Goal: Task Accomplishment & Management: Use online tool/utility

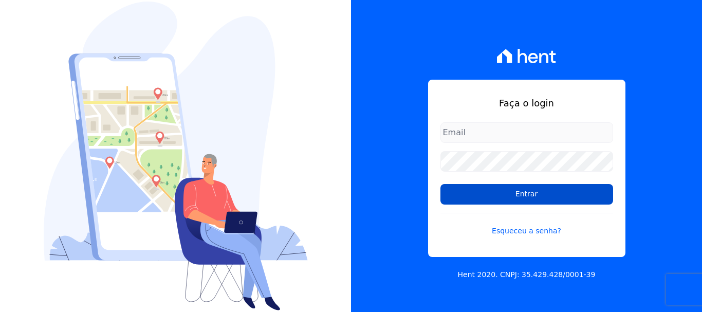
click at [568, 193] on input "Entrar" at bounding box center [527, 194] width 173 height 21
type input "[EMAIL_ADDRESS][DOMAIN_NAME]"
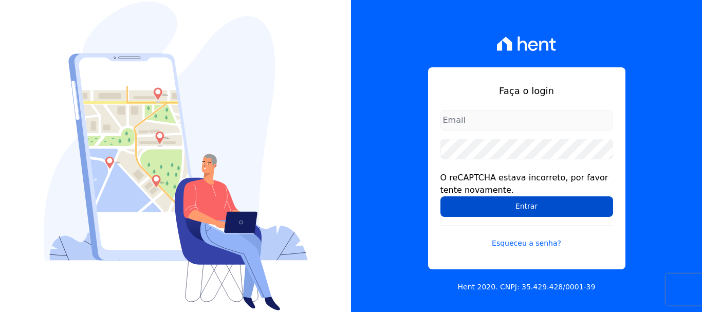
type input "cobranca@construtoralaterza.com.br"
click at [578, 205] on input "Entrar" at bounding box center [527, 206] width 173 height 21
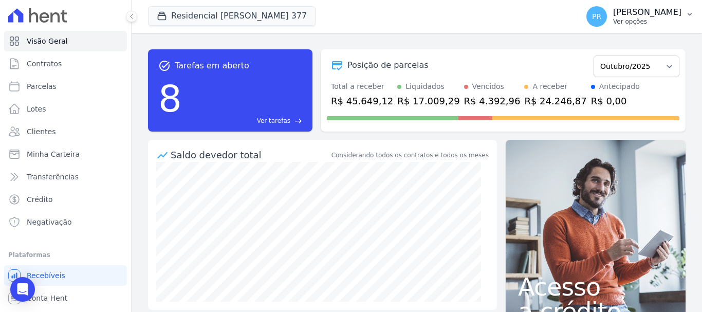
click at [620, 26] on div "PR Pamela Rocha Ver opções" at bounding box center [634, 16] width 95 height 21
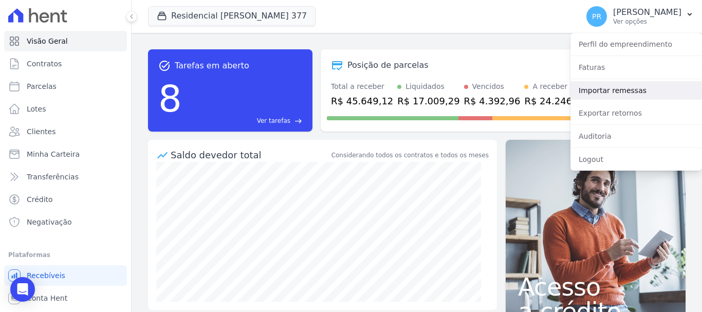
click at [611, 87] on link "Importar remessas" at bounding box center [637, 90] width 132 height 19
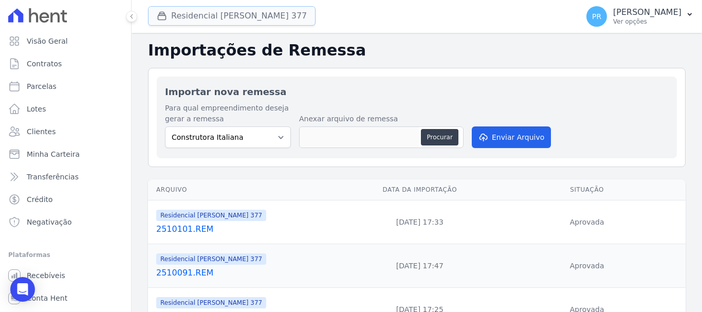
click at [271, 14] on button "Residencial Maria Da Glória 377" at bounding box center [232, 16] width 168 height 20
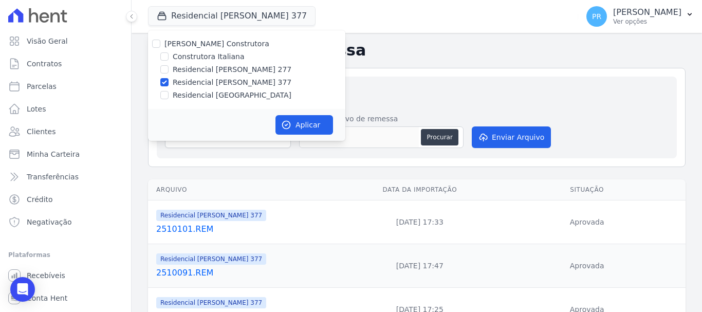
click at [191, 43] on label "Laterza Construtora" at bounding box center [217, 44] width 105 height 8
click at [160, 43] on input "Laterza Construtora" at bounding box center [156, 44] width 8 height 8
checkbox input "true"
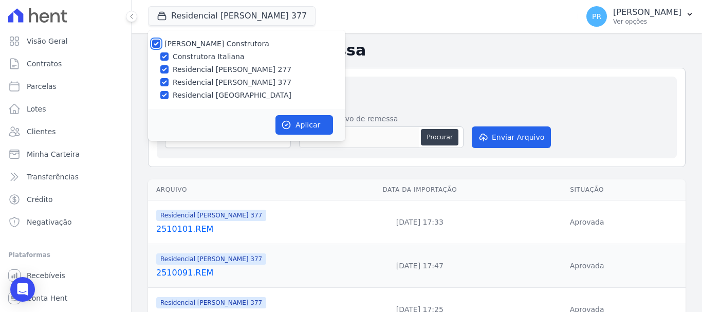
checkbox input "true"
click at [191, 43] on label "Laterza Construtora" at bounding box center [217, 44] width 105 height 8
click at [160, 43] on input "Laterza Construtora" at bounding box center [156, 44] width 8 height 8
checkbox input "false"
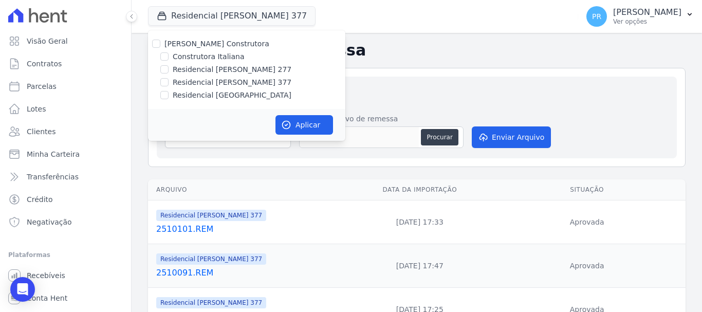
checkbox input "false"
click at [198, 58] on label "Construtora Italiana" at bounding box center [208, 56] width 71 height 11
click at [169, 58] on input "Construtora Italiana" at bounding box center [164, 56] width 8 height 8
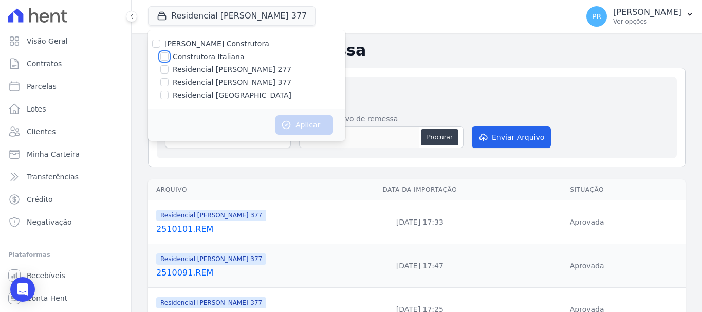
checkbox input "true"
click at [320, 118] on button "Aplicar" at bounding box center [305, 125] width 58 height 20
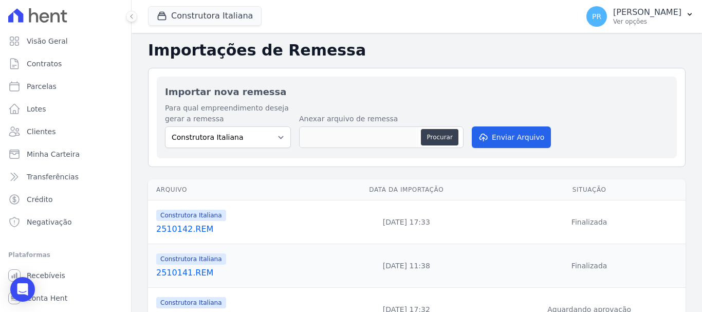
click at [439, 129] on div "Procurar" at bounding box center [381, 137] width 165 height 22
click at [443, 136] on button "Procurar" at bounding box center [439, 137] width 37 height 16
type input "2510151.REM"
click at [505, 138] on button "Enviar Arquivo" at bounding box center [511, 137] width 79 height 22
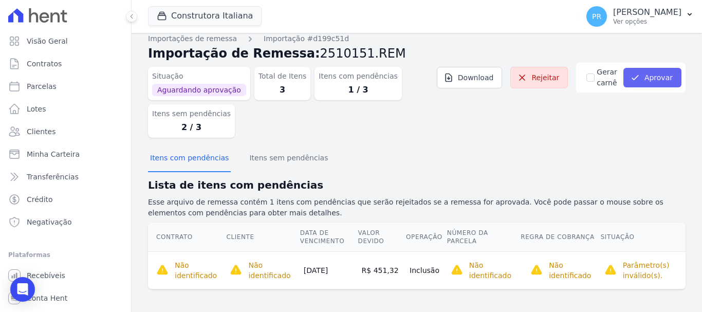
scroll to position [10, 0]
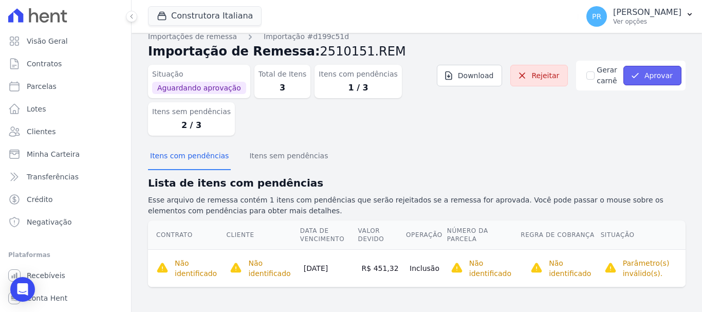
click at [667, 74] on button "Aprovar" at bounding box center [653, 76] width 58 height 20
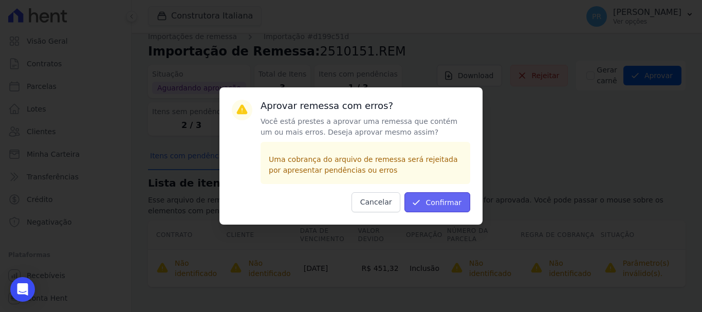
click at [460, 200] on button "Confirmar" at bounding box center [438, 202] width 66 height 20
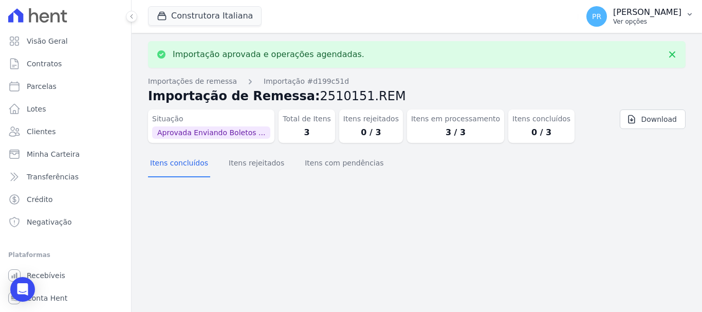
click at [665, 14] on p "Pamela Rocha" at bounding box center [647, 12] width 68 height 10
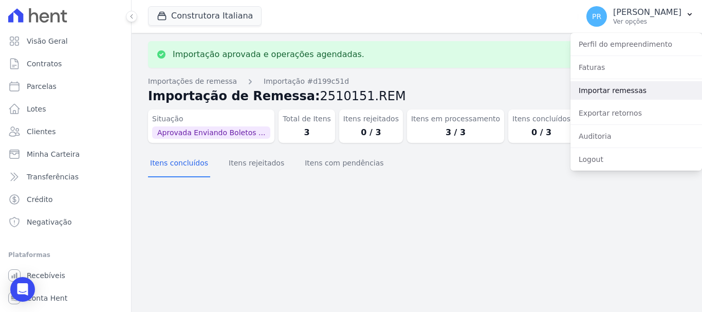
click at [618, 93] on link "Importar remessas" at bounding box center [637, 90] width 132 height 19
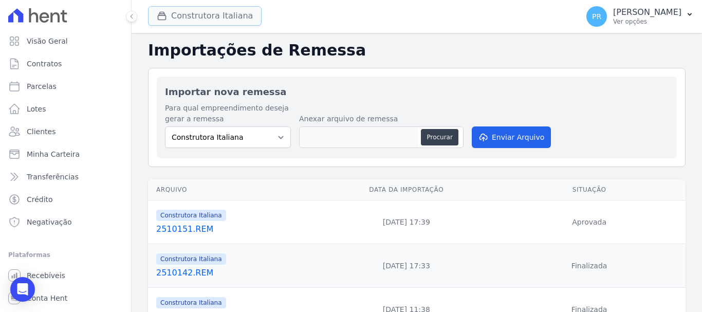
click at [224, 23] on button "Construtora Italiana" at bounding box center [205, 16] width 114 height 20
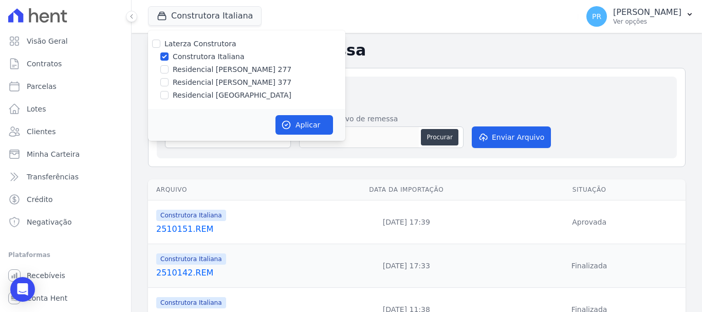
click at [222, 55] on label "Construtora Italiana" at bounding box center [208, 56] width 71 height 11
click at [169, 55] on input "Construtora Italiana" at bounding box center [164, 56] width 8 height 8
checkbox input "false"
click at [227, 71] on label "Residencial Maria da Glória 277" at bounding box center [232, 69] width 119 height 11
click at [169, 71] on input "Residencial Maria da Glória 277" at bounding box center [164, 69] width 8 height 8
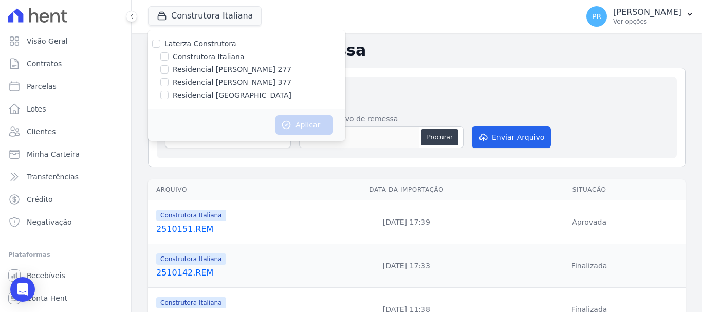
checkbox input "true"
click at [286, 119] on button "Aplicar" at bounding box center [305, 125] width 58 height 20
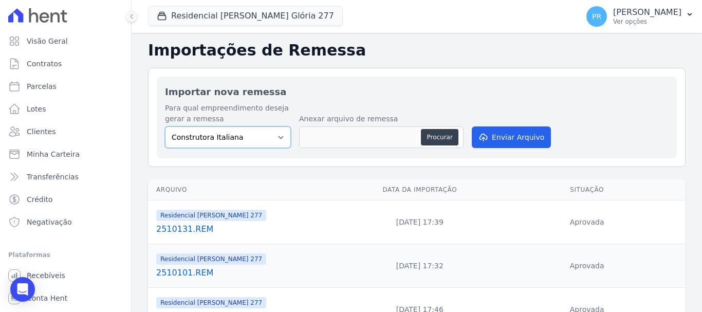
drag, startPoint x: 264, startPoint y: 137, endPoint x: 267, endPoint y: 148, distance: 11.1
click at [264, 137] on select "Construtora Italiana Residencial Maria da Glória 277 Residencial Maria da Glóri…" at bounding box center [228, 137] width 126 height 22
select select "7d698934-b935-4dc9-aa46-576f3138731b"
click at [165, 126] on select "Construtora Italiana Residencial [PERSON_NAME] 277 Residencial [PERSON_NAME][ST…" at bounding box center [228, 137] width 126 height 22
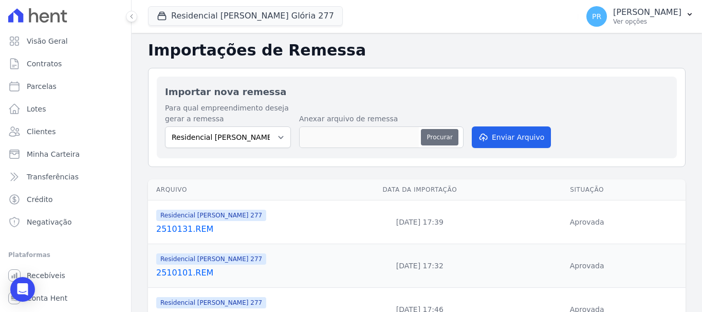
click at [425, 137] on button "Procurar" at bounding box center [439, 137] width 37 height 16
type input "2510151.REM"
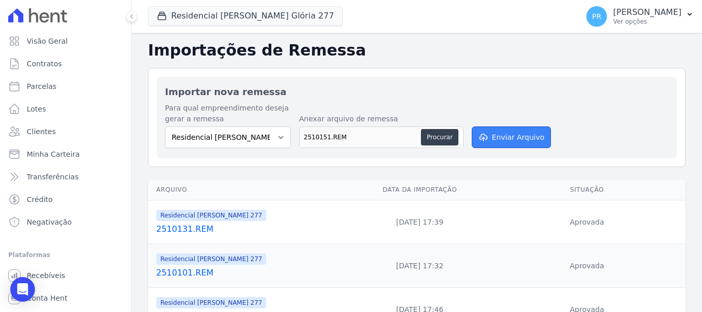
click at [525, 133] on button "Enviar Arquivo" at bounding box center [511, 137] width 79 height 22
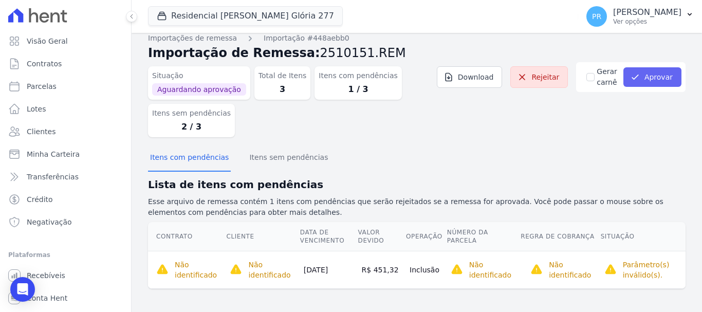
scroll to position [10, 0]
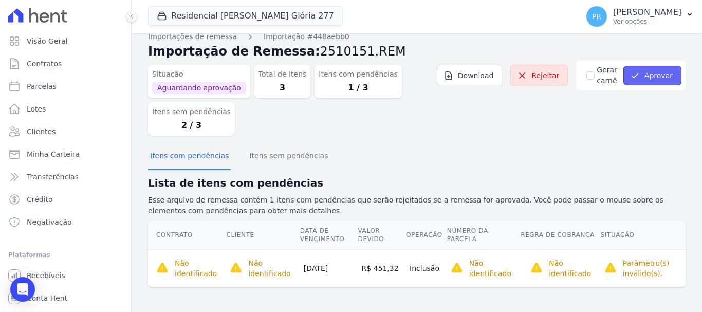
click at [650, 69] on button "Aprovar" at bounding box center [653, 76] width 58 height 20
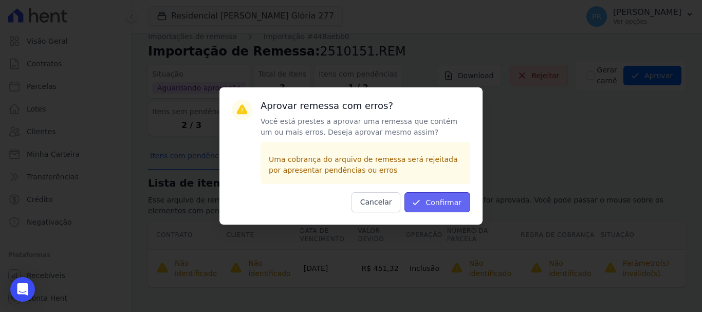
click at [443, 207] on button "Confirmar" at bounding box center [438, 202] width 66 height 20
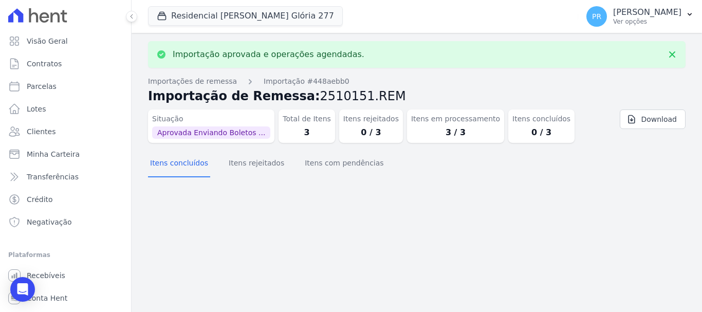
click at [654, 21] on p "Ver opções" at bounding box center [647, 21] width 68 height 8
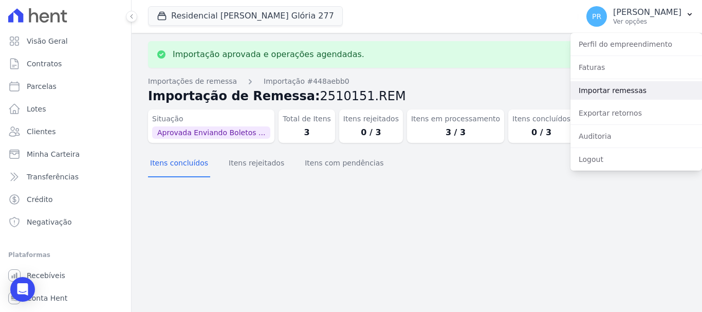
click at [628, 85] on link "Importar remessas" at bounding box center [637, 90] width 132 height 19
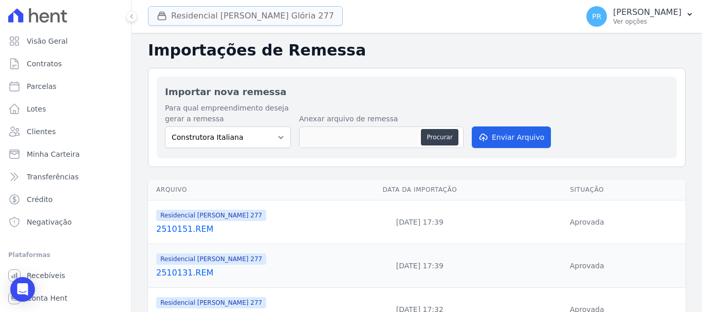
click at [212, 16] on button "Residencial Maria Da Glória 277" at bounding box center [245, 16] width 195 height 20
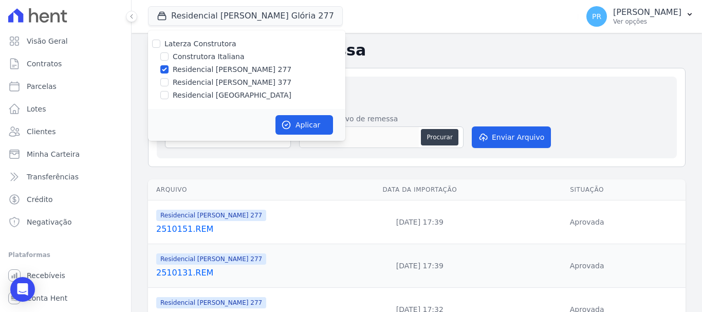
click at [210, 69] on label "Residencial [PERSON_NAME] 277" at bounding box center [232, 69] width 119 height 11
click at [169, 69] on input "Residencial [PERSON_NAME] 277" at bounding box center [164, 69] width 8 height 8
checkbox input "false"
click at [211, 85] on label "Residencial [PERSON_NAME] 377" at bounding box center [232, 82] width 119 height 11
click at [169, 85] on input "Residencial [PERSON_NAME] 377" at bounding box center [164, 82] width 8 height 8
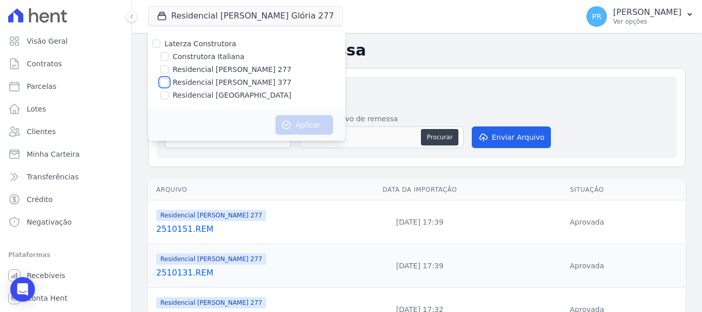
checkbox input "true"
click at [292, 117] on button "Aplicar" at bounding box center [305, 125] width 58 height 20
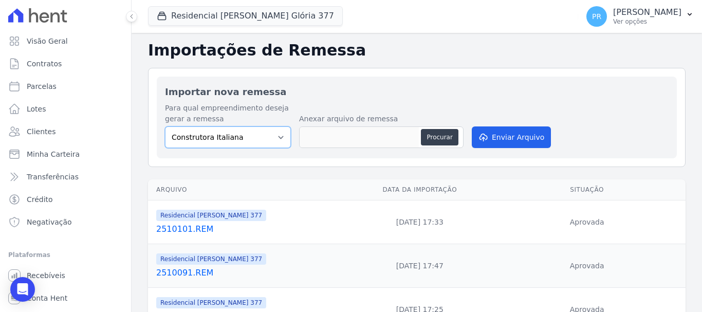
drag, startPoint x: 263, startPoint y: 139, endPoint x: 261, endPoint y: 145, distance: 6.0
click at [263, 139] on select "Construtora Italiana Residencial Maria da Glória 277 Residencial Maria da Glóri…" at bounding box center [228, 137] width 126 height 22
select select "0cd9190e-dfd9-46e5-afc8-7298ef4c0c2b"
click at [165, 126] on select "Construtora Italiana Residencial Maria da Glória 277 Residencial Maria da Glóri…" at bounding box center [228, 137] width 126 height 22
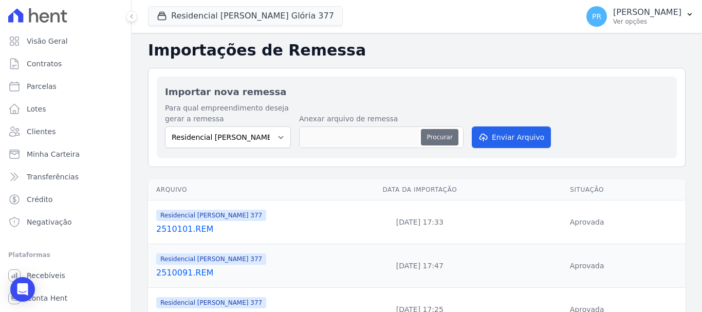
click at [434, 131] on button "Procurar" at bounding box center [439, 137] width 37 height 16
type input "2510151.REM"
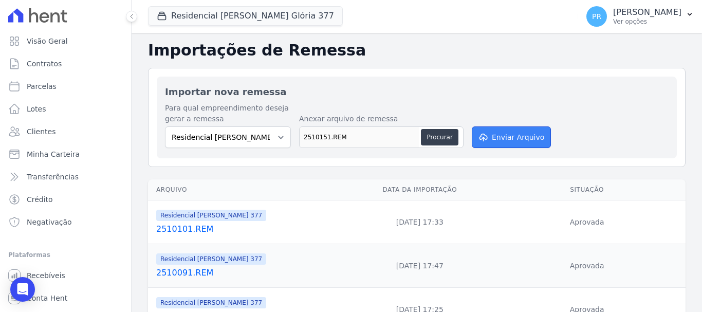
click at [518, 146] on button "Enviar Arquivo" at bounding box center [511, 137] width 79 height 22
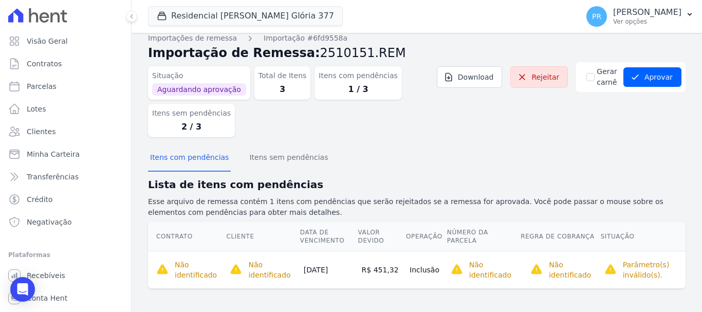
scroll to position [10, 0]
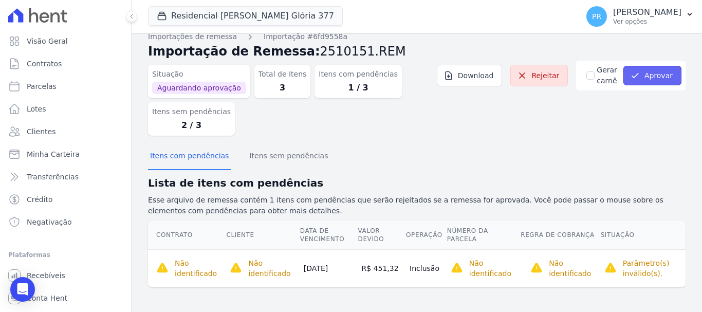
click at [635, 79] on icon "submit" at bounding box center [635, 75] width 10 height 10
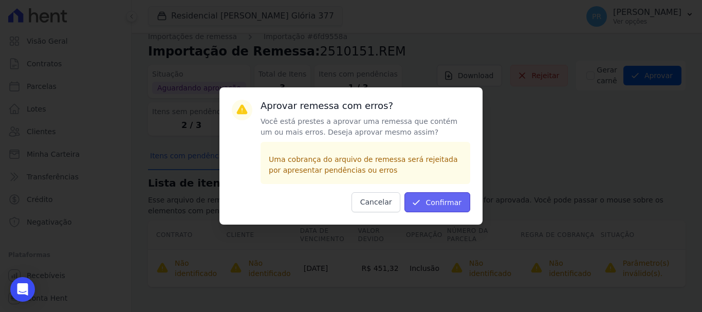
click at [465, 200] on button "Confirmar" at bounding box center [438, 202] width 66 height 20
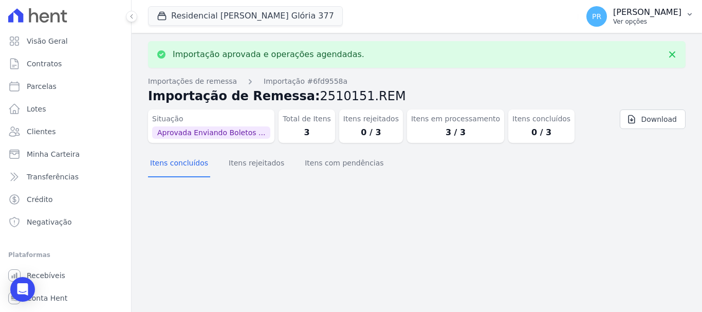
click at [674, 23] on p "Ver opções" at bounding box center [647, 21] width 68 height 8
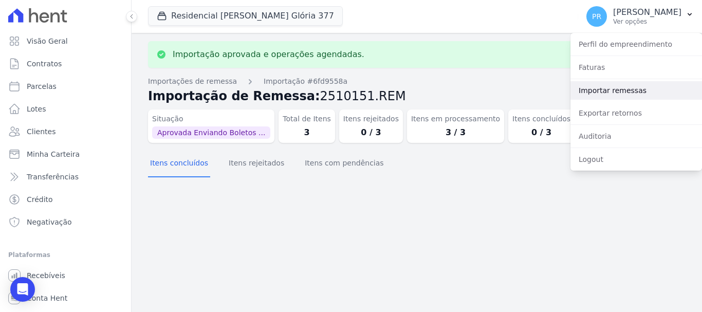
click at [612, 96] on link "Importar remessas" at bounding box center [637, 90] width 132 height 19
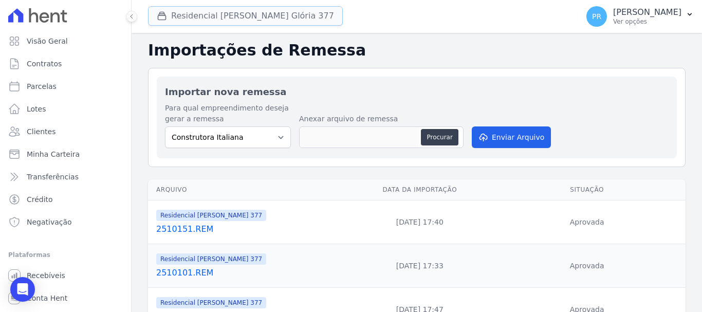
click at [282, 14] on button "Residencial Maria Da Glória 377" at bounding box center [245, 16] width 195 height 20
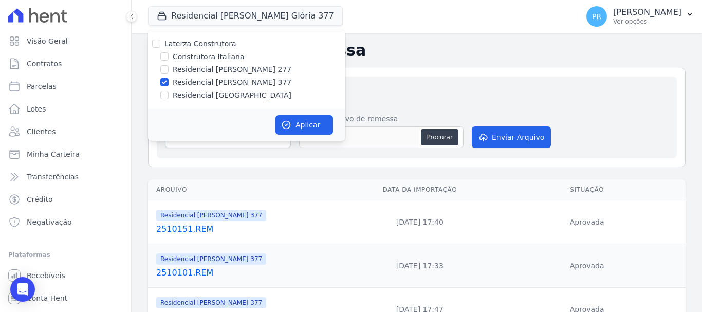
click at [240, 79] on label "Residencial [PERSON_NAME] 377" at bounding box center [232, 82] width 119 height 11
click at [169, 79] on input "Residencial [PERSON_NAME] 377" at bounding box center [164, 82] width 8 height 8
checkbox input "false"
click at [229, 94] on label "Residencial [GEOGRAPHIC_DATA]" at bounding box center [232, 95] width 119 height 11
click at [169, 94] on input "Residencial [GEOGRAPHIC_DATA]" at bounding box center [164, 95] width 8 height 8
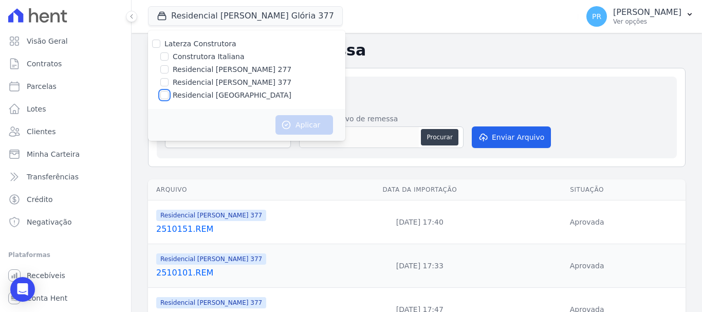
checkbox input "true"
click at [296, 122] on button "Aplicar" at bounding box center [305, 125] width 58 height 20
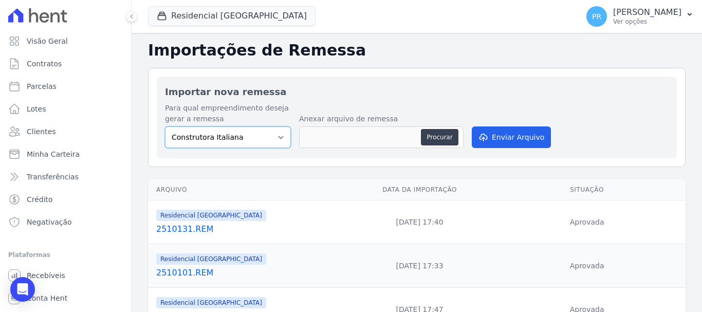
drag, startPoint x: 264, startPoint y: 137, endPoint x: 257, endPoint y: 148, distance: 12.3
click at [264, 137] on select "Construtora Italiana Residencial Maria da Glória 277 Residencial Maria da Glóri…" at bounding box center [228, 137] width 126 height 22
select select "6440c0a1-232b-4aa1-adfe-88cb95fffe46"
click at [165, 126] on select "Construtora Italiana Residencial Maria da Glória 277 Residencial Maria da Glóri…" at bounding box center [228, 137] width 126 height 22
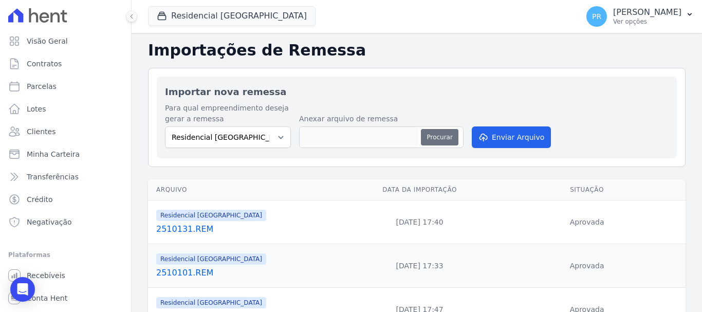
click at [433, 139] on button "Procurar" at bounding box center [439, 137] width 37 height 16
type input "2510151.REM"
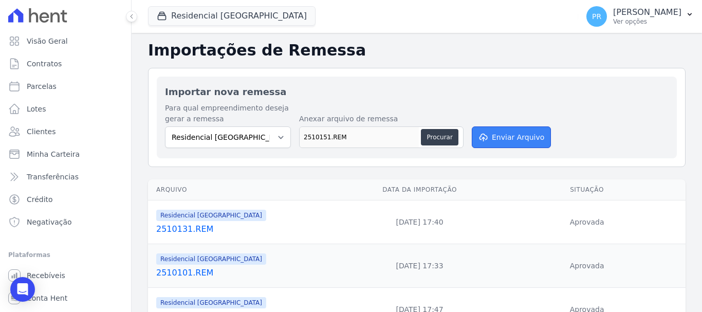
click at [498, 132] on button "Enviar Arquivo" at bounding box center [511, 137] width 79 height 22
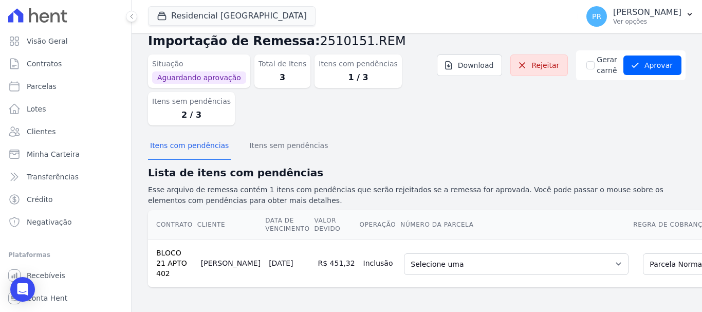
scroll to position [0, 101]
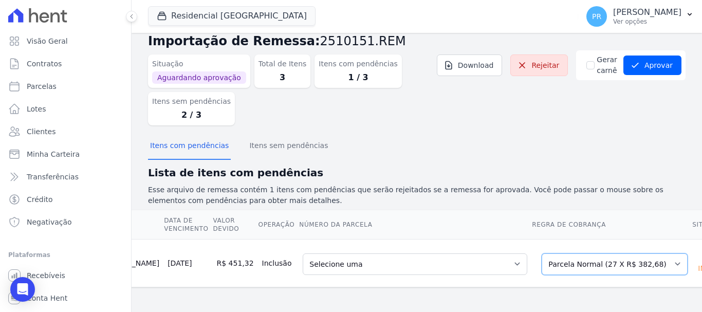
drag, startPoint x: 616, startPoint y: 259, endPoint x: 593, endPoint y: 262, distance: 23.3
click at [616, 259] on select "Selecione uma Nova Parcela Avulsa Parcela Avulsa Existente Parcela Normal (27 X…" at bounding box center [615, 264] width 146 height 22
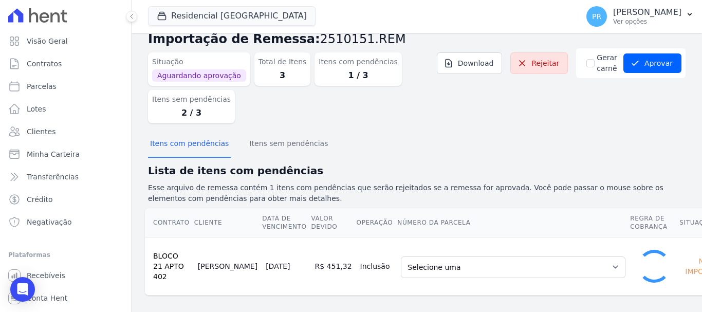
scroll to position [14, 0]
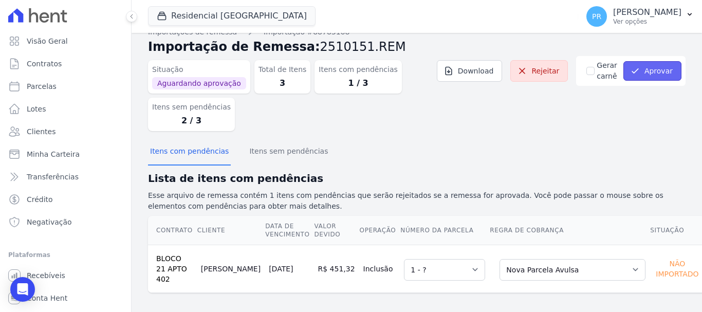
click at [643, 70] on button "Aprovar" at bounding box center [653, 71] width 58 height 20
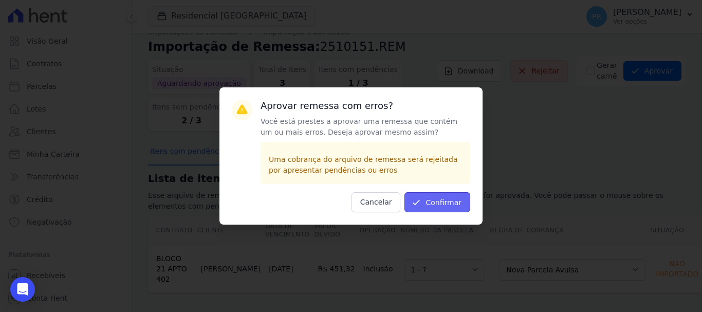
click at [457, 209] on button "Confirmar" at bounding box center [438, 202] width 66 height 20
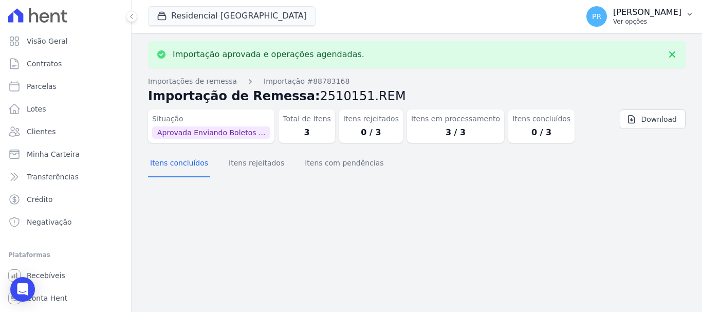
click at [634, 17] on p "[PERSON_NAME]" at bounding box center [647, 12] width 68 height 10
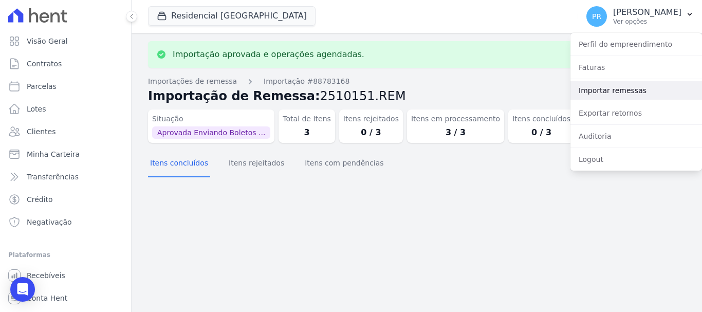
click at [628, 83] on link "Importar remessas" at bounding box center [637, 90] width 132 height 19
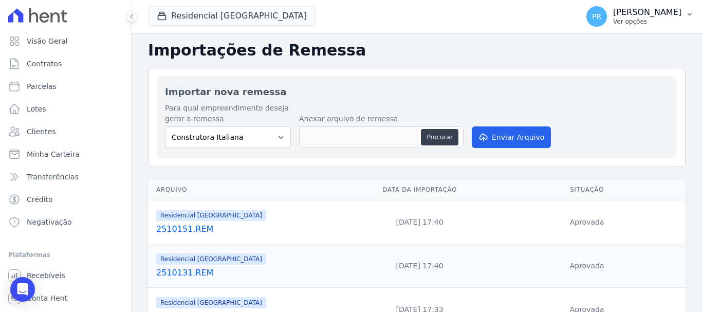
click at [643, 19] on p "Ver opções" at bounding box center [647, 21] width 68 height 8
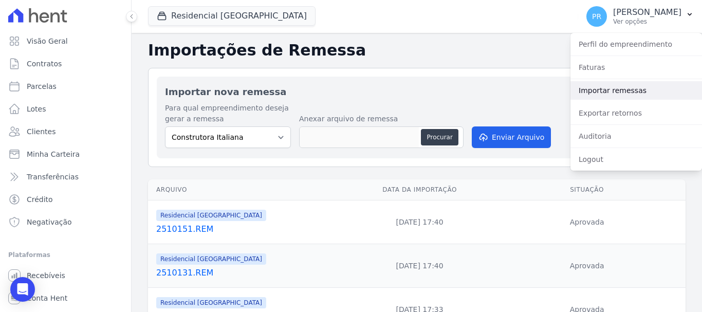
click at [607, 85] on link "Importar remessas" at bounding box center [637, 90] width 132 height 19
